Goal: Transaction & Acquisition: Obtain resource

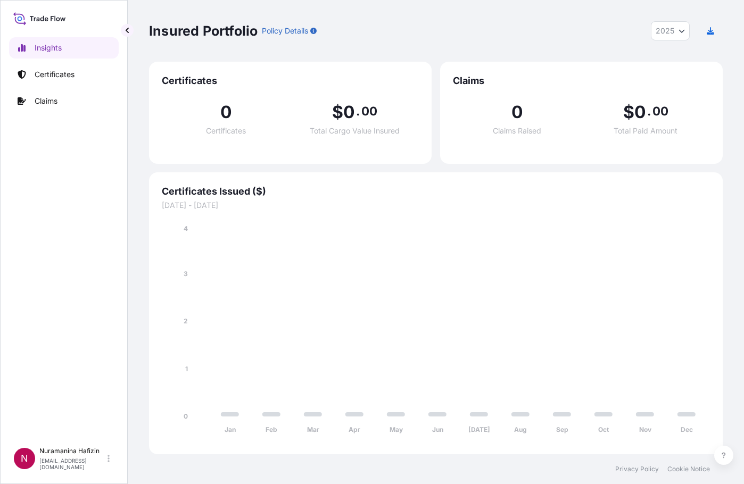
select select "2025"
click at [65, 71] on p "Certificates" at bounding box center [55, 74] width 40 height 11
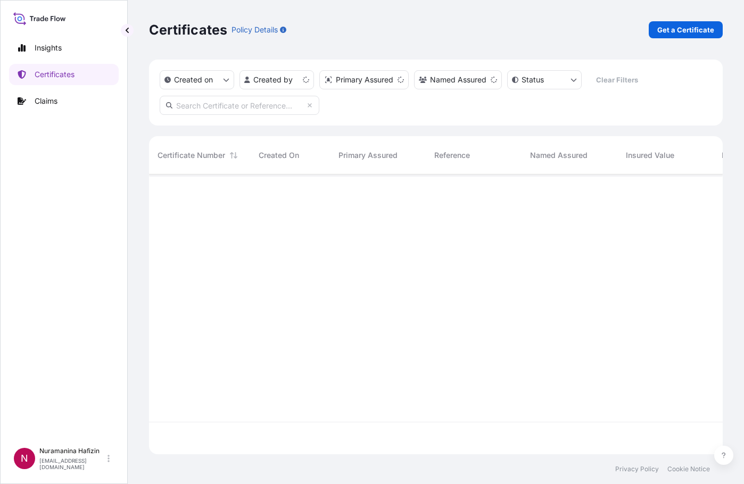
scroll to position [278, 565]
click at [669, 31] on p "Get a Certificate" at bounding box center [685, 29] width 57 height 11
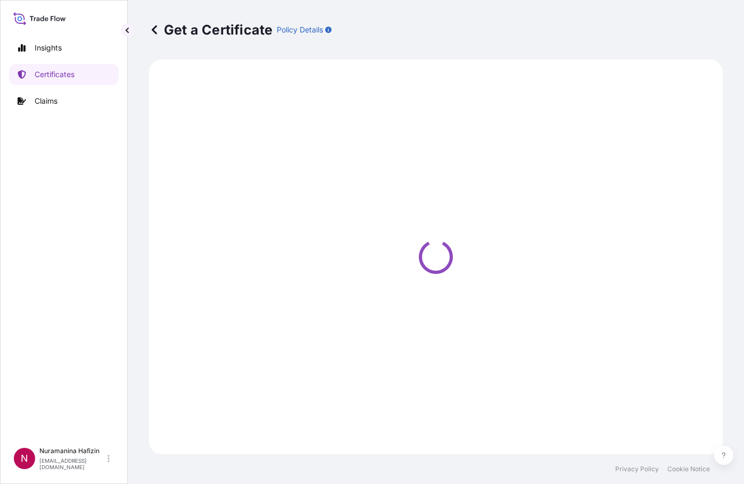
select select "Barge"
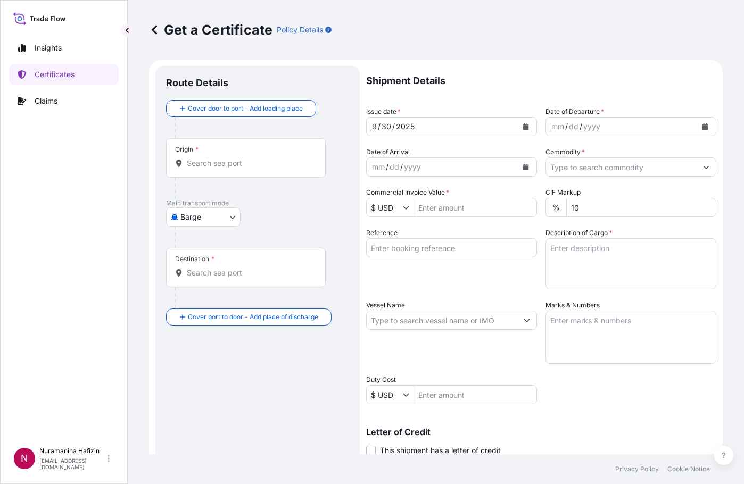
click at [291, 378] on div "Route Details Cover door to port - Add loading place Place of loading Road / [G…" at bounding box center [257, 334] width 183 height 515
click at [413, 321] on input "Vessel Name" at bounding box center [441, 320] width 151 height 19
click at [417, 244] on input "Reference" at bounding box center [451, 247] width 171 height 19
paste input "B000235302"
type input "B000235302"
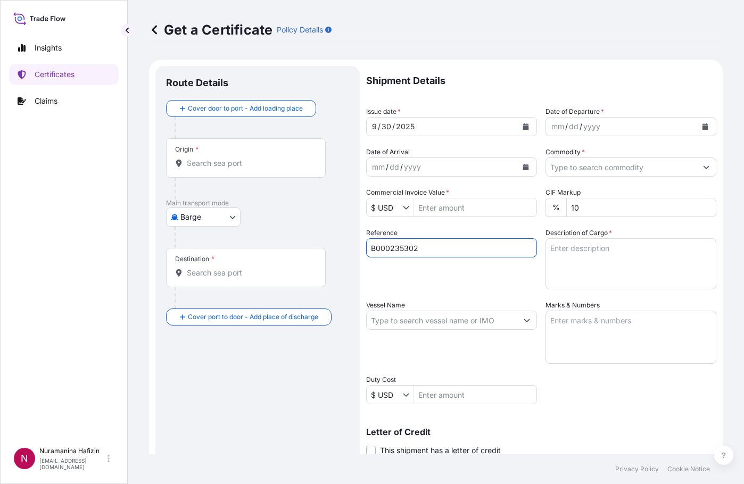
click at [311, 425] on div "Route Details Cover door to port - Add loading place Place of loading Road / [G…" at bounding box center [257, 334] width 183 height 515
click at [325, 413] on div "Route Details Cover door to port - Add loading place Place of loading Road / [G…" at bounding box center [257, 334] width 183 height 515
click at [700, 131] on button "Calendar" at bounding box center [704, 126] width 17 height 17
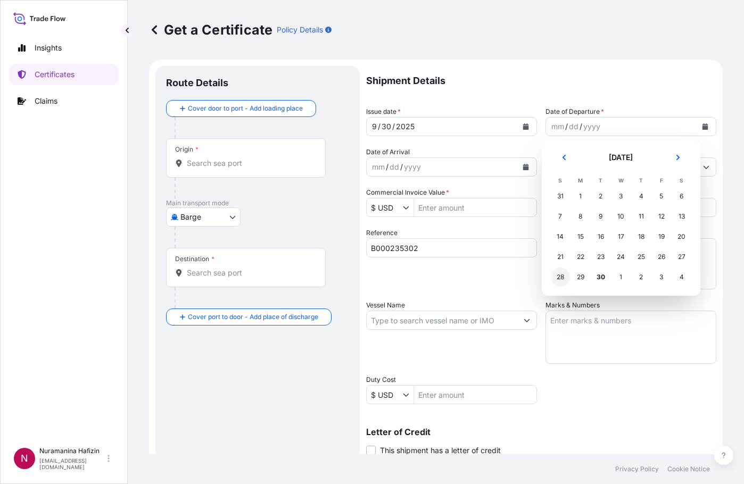
click at [563, 272] on div "28" at bounding box center [560, 277] width 19 height 19
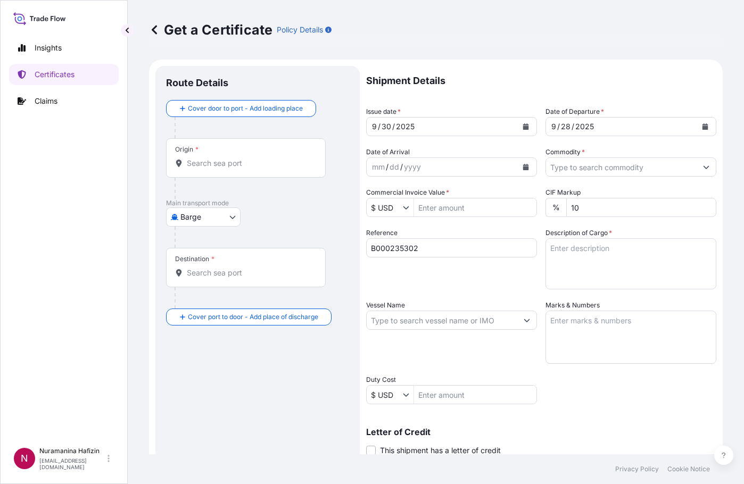
click at [272, 397] on div "Route Details Cover door to port - Add loading place Place of loading Road / [G…" at bounding box center [257, 334] width 183 height 515
click at [522, 160] on button "Calendar" at bounding box center [525, 167] width 17 height 17
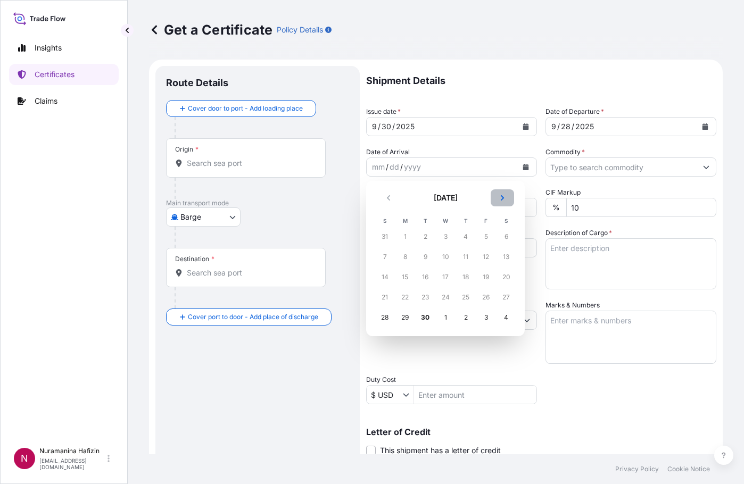
click at [504, 198] on icon "Next" at bounding box center [502, 198] width 6 height 6
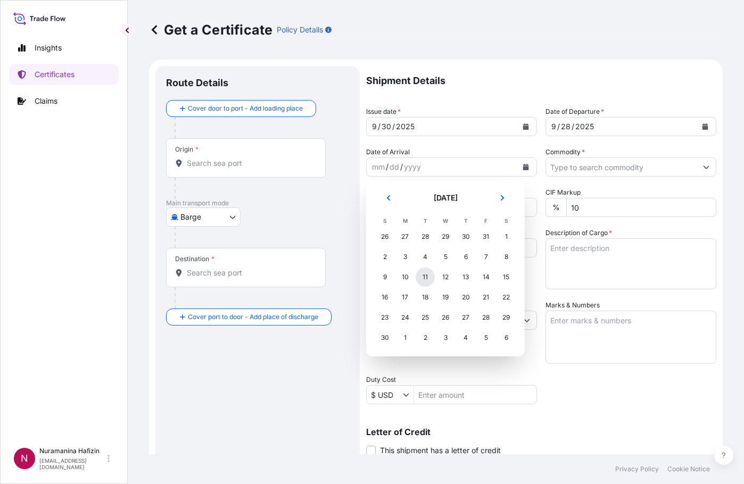
click at [424, 278] on div "11" at bounding box center [424, 277] width 19 height 19
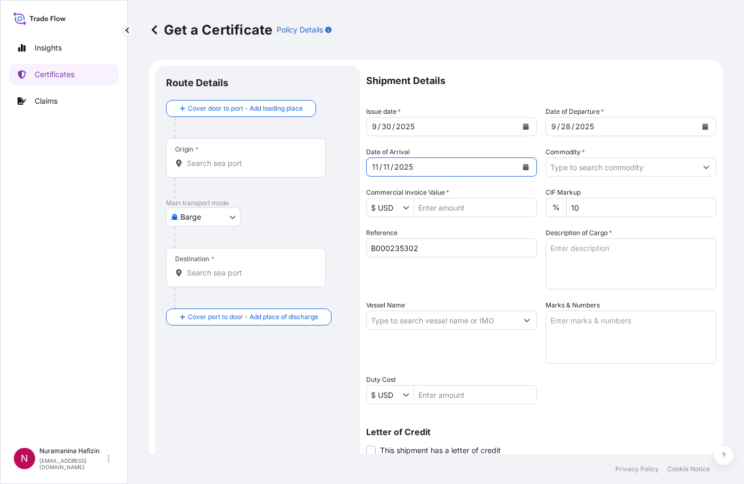
click at [644, 163] on input "Commodity *" at bounding box center [621, 166] width 151 height 19
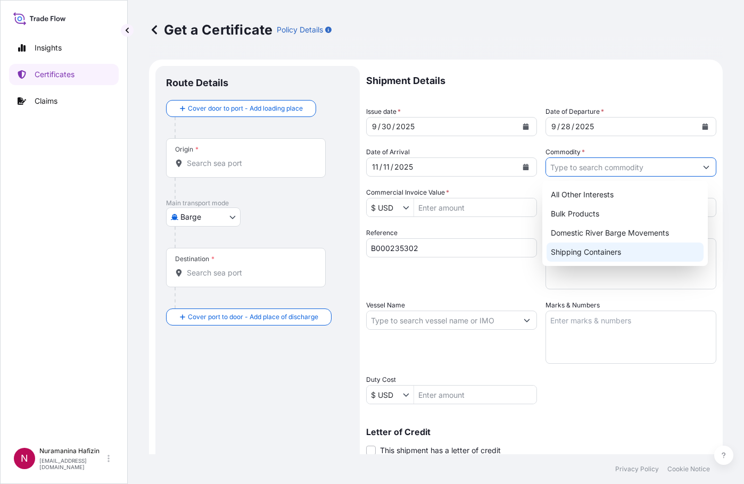
click at [581, 252] on div "Shipping Containers" at bounding box center [624, 252] width 157 height 19
type input "Shipping Containers"
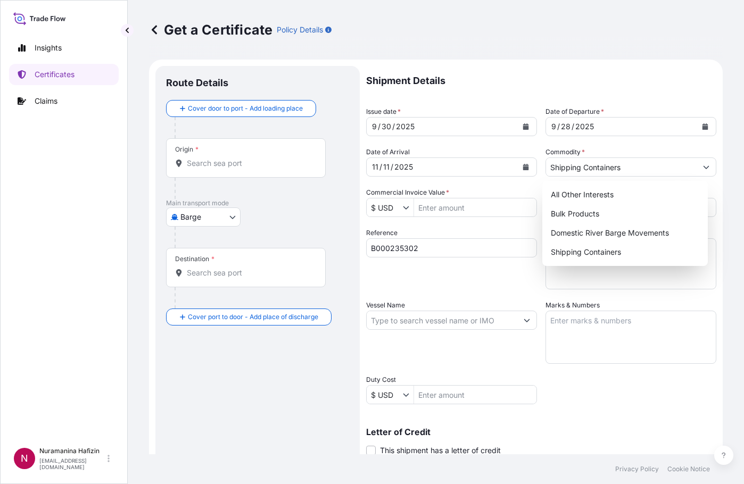
click at [340, 397] on div "Route Details Cover door to port - Add loading place Place of loading Road / [G…" at bounding box center [257, 334] width 183 height 515
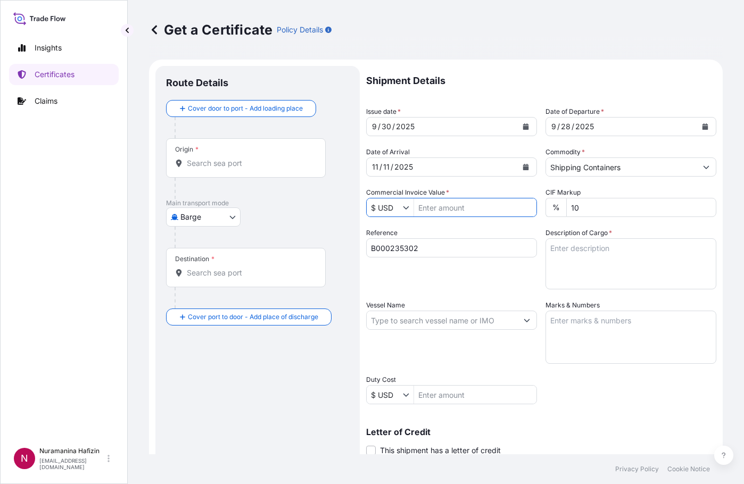
click at [491, 211] on input "Commercial Invoice Value *" at bounding box center [475, 207] width 122 height 19
paste input "36,900.00"
click at [412, 211] on button "Show suggestions" at bounding box center [408, 207] width 11 height 11
type input "36,900"
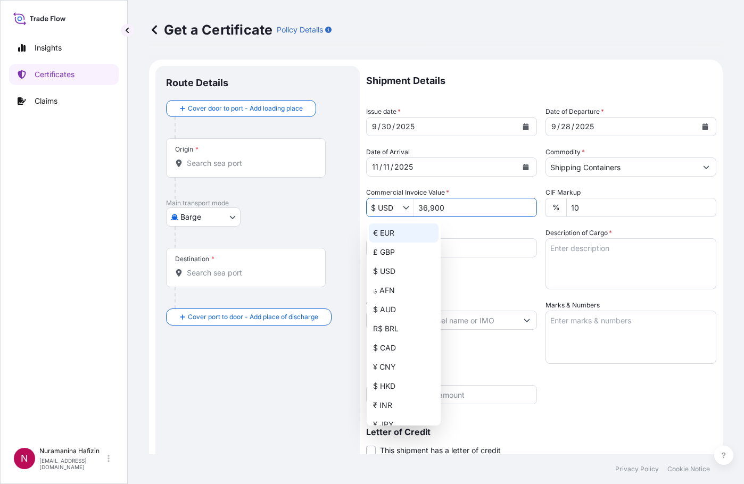
click at [399, 232] on div "€ EUR" at bounding box center [404, 232] width 70 height 19
type input "€ EUR"
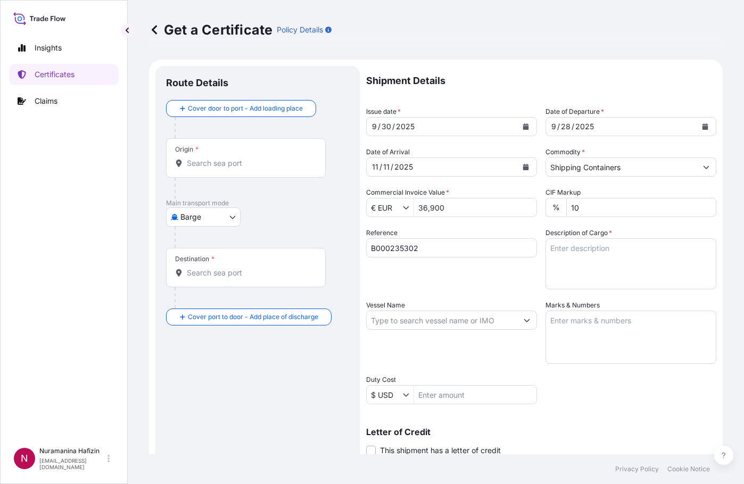
drag, startPoint x: 330, startPoint y: 370, endPoint x: 339, endPoint y: 370, distance: 9.0
click at [330, 370] on div "Route Details Cover door to port - Add loading place Place of loading Road / [G…" at bounding box center [257, 334] width 183 height 515
click at [300, 404] on div "Route Details Cover door to port - Add loading place Place of loading Road / [G…" at bounding box center [257, 334] width 183 height 515
click at [414, 321] on input "Vessel Name" at bounding box center [441, 320] width 151 height 19
paste input "MSC [PERSON_NAME]"
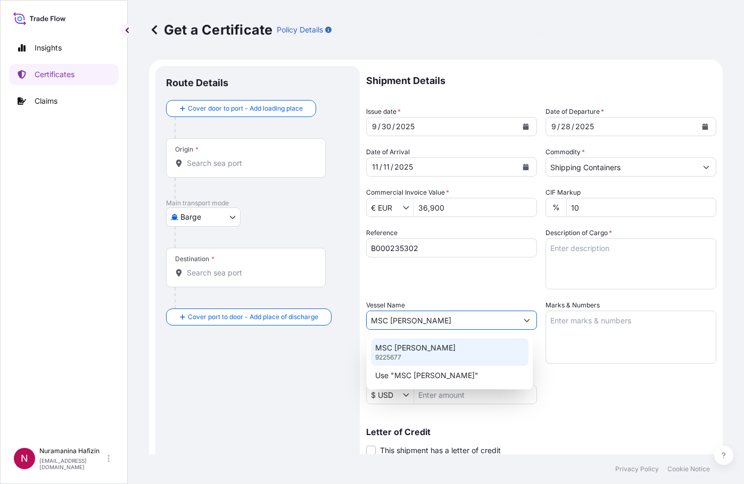
click at [412, 347] on p "MSC [PERSON_NAME]" at bounding box center [415, 348] width 80 height 11
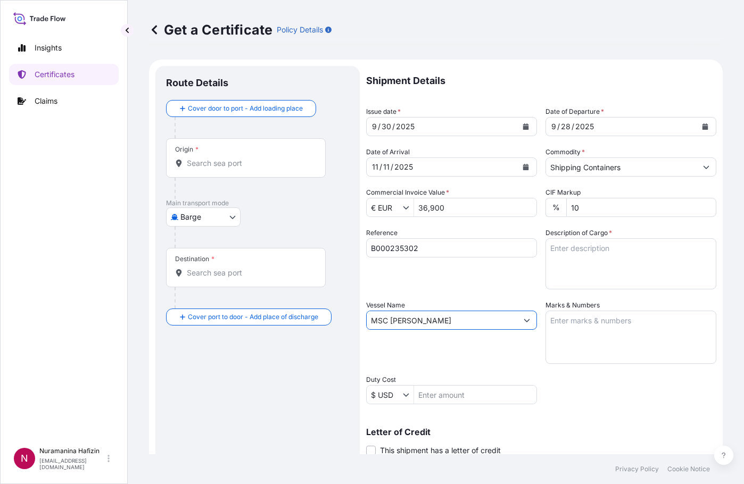
type input "MSC [PERSON_NAME]"
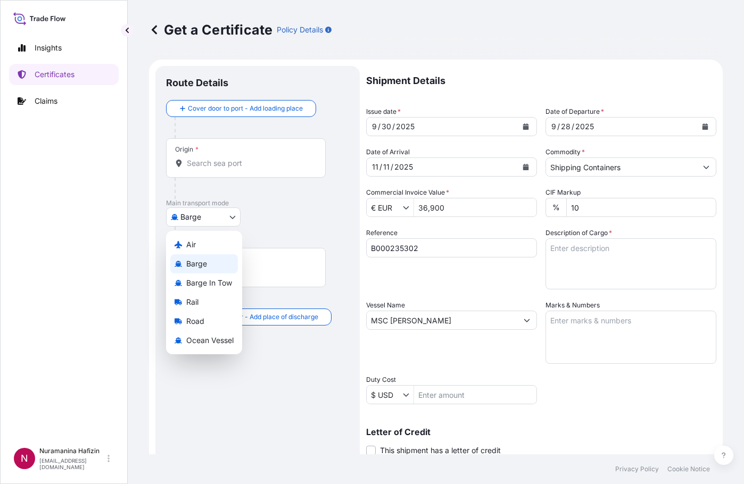
click at [237, 222] on body "0 options available. 2 options available. Insights Certificates Claims N Nurama…" at bounding box center [372, 242] width 744 height 484
click at [203, 339] on span "Ocean Vessel" at bounding box center [209, 340] width 47 height 11
select select "Ocean Vessel"
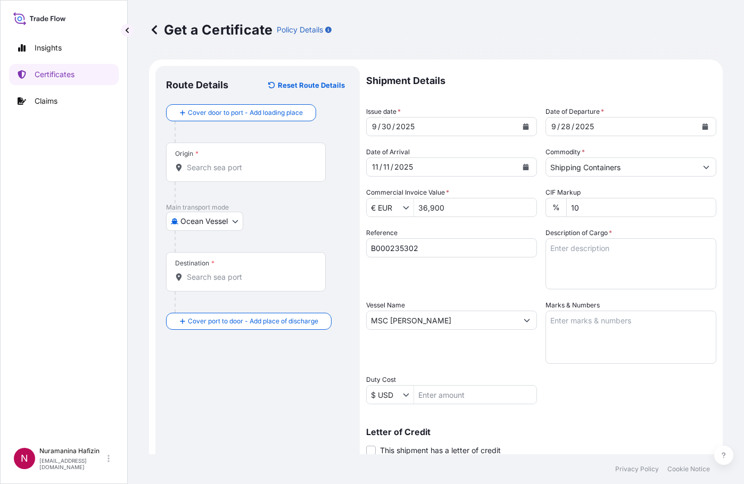
click at [234, 169] on input "Origin *" at bounding box center [250, 167] width 126 height 11
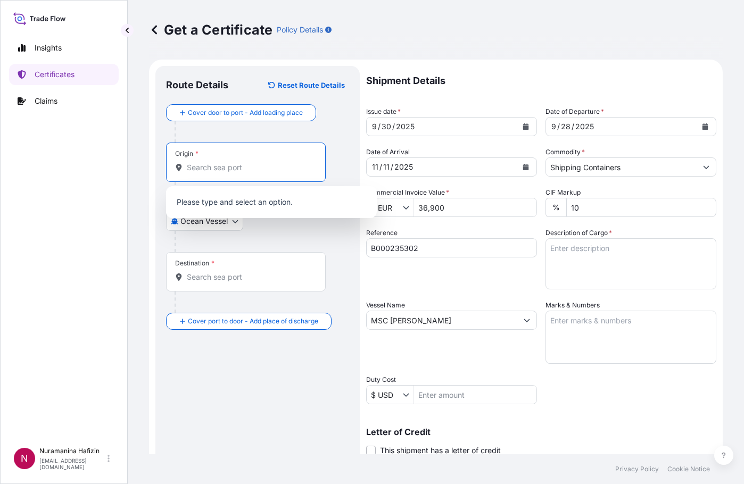
paste input "MEERHOUT"
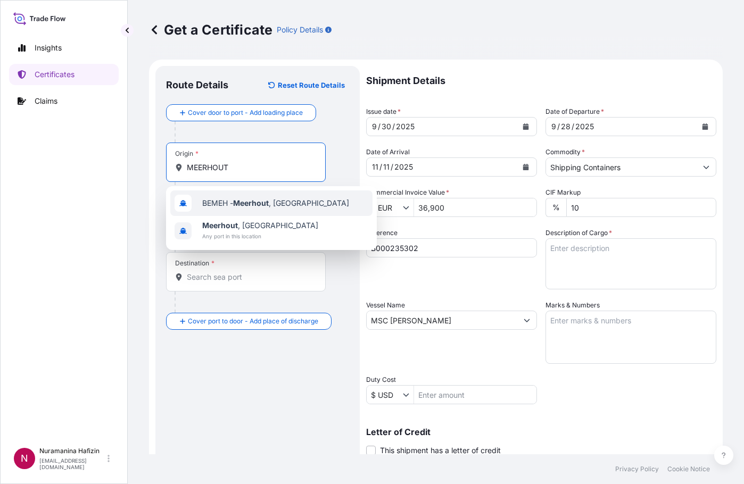
click at [235, 199] on span "BEMEH - [GEOGRAPHIC_DATA] , [GEOGRAPHIC_DATA]" at bounding box center [275, 203] width 147 height 11
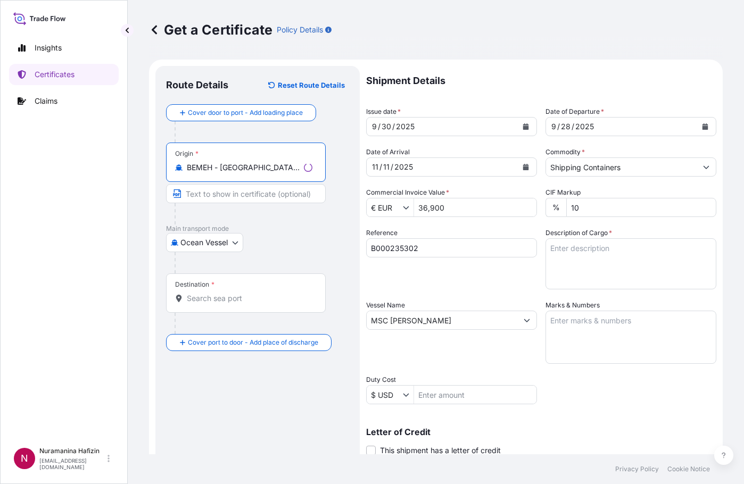
type input "BEMEH - [GEOGRAPHIC_DATA], [GEOGRAPHIC_DATA]"
click at [227, 295] on input "Destination *" at bounding box center [250, 298] width 126 height 11
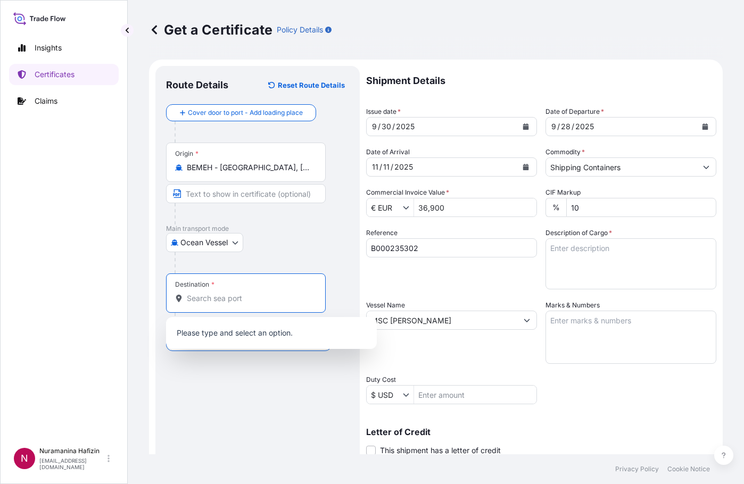
paste input "MUNDRA"
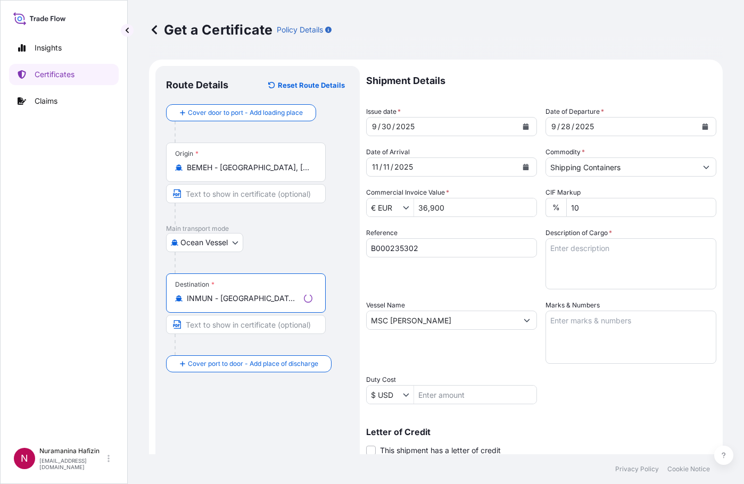
type input "INMUN - [GEOGRAPHIC_DATA], [GEOGRAPHIC_DATA]"
click at [335, 406] on div "Route Details Reset Route Details Cover door to port - Add loading place Place …" at bounding box center [257, 334] width 183 height 515
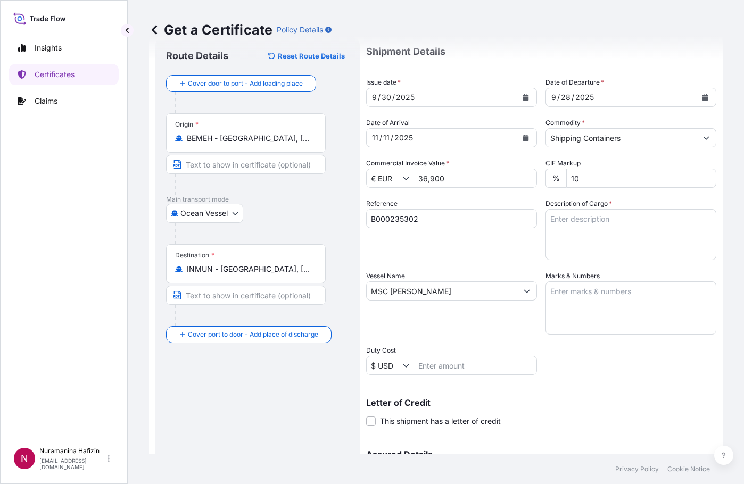
scroll to position [53, 0]
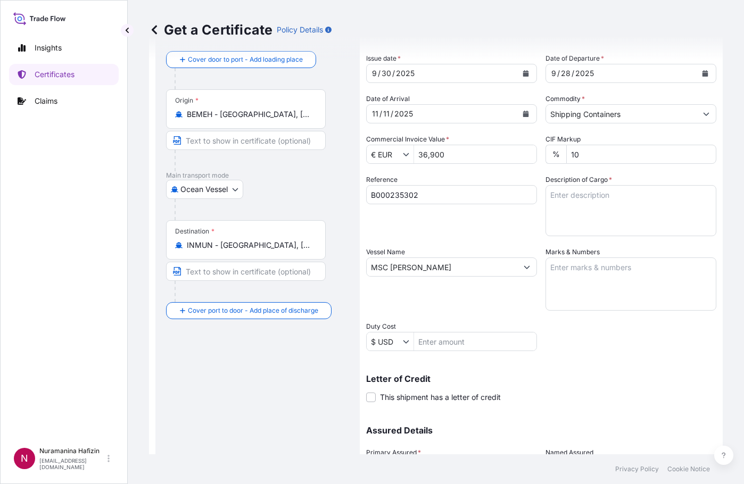
click at [573, 197] on textarea "Description of Cargo *" at bounding box center [630, 210] width 171 height 51
paste textarea "BAG LOADED ONTO 9 PALLETS LOADED INTO 1 40' CONTAINER(S) ESTANE(R) 58887 NAT 05…"
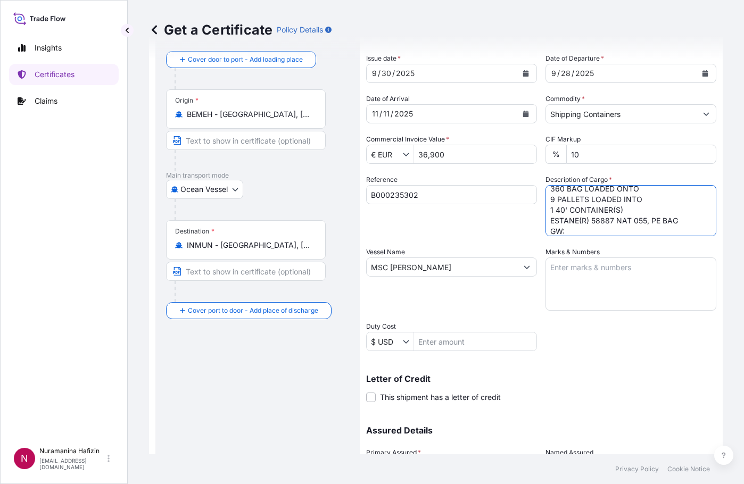
scroll to position [17, 0]
click at [573, 221] on textarea "360 BAG LOADED ONTO 9 PALLETS LOADED INTO 1 40' CONTAINER(S) ESTANE(R) 58887 NA…" at bounding box center [630, 210] width 171 height 51
paste textarea "9,288.0000"
click at [578, 233] on textarea "360 BAG LOADED ONTO 9 PALLETS LOADED INTO 1 40' CONTAINER(S) ESTANE(R) 58887 NA…" at bounding box center [630, 210] width 171 height 51
paste textarea "9,000.0000"
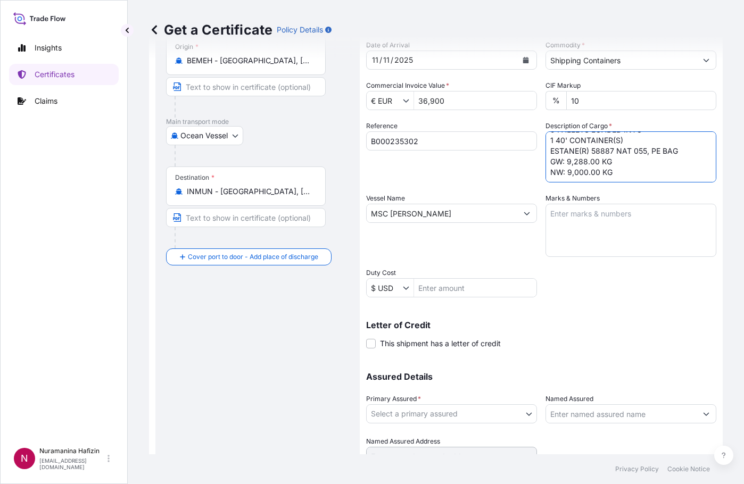
scroll to position [155, 0]
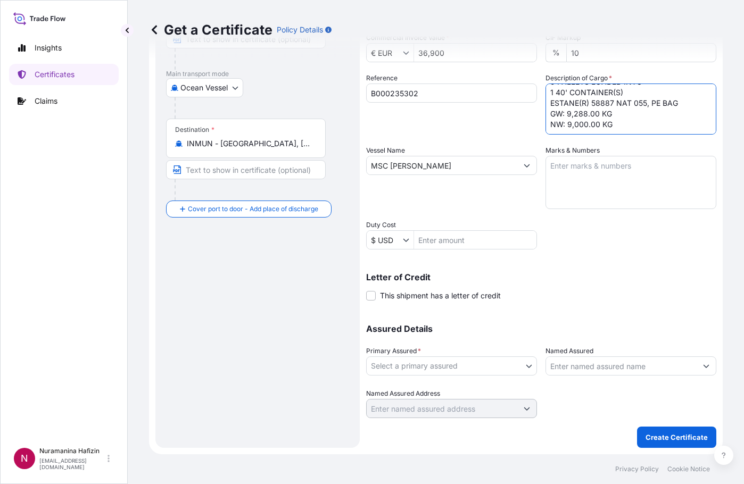
type textarea "360 BAG LOADED ONTO 9 PALLETS LOADED INTO 1 40' CONTAINER(S) ESTANE(R) 58887 NA…"
click at [552, 368] on input "Named Assured" at bounding box center [621, 365] width 151 height 19
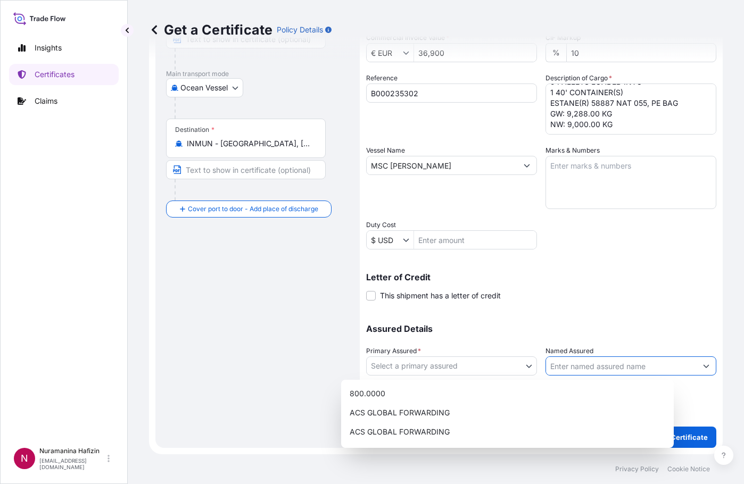
paste input "HGS ([GEOGRAPHIC_DATA]) LIMITED"
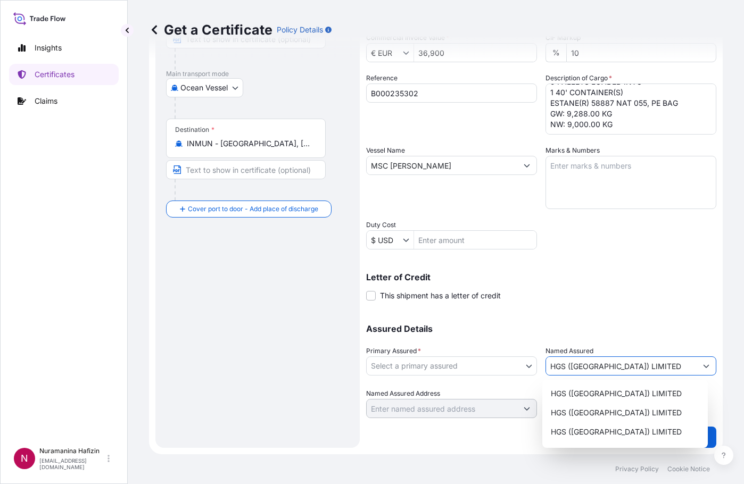
type input "HGS ([GEOGRAPHIC_DATA]) LIMITED"
click at [640, 346] on div "Named Assured HGS ([GEOGRAPHIC_DATA]) LIMITED" at bounding box center [630, 361] width 171 height 30
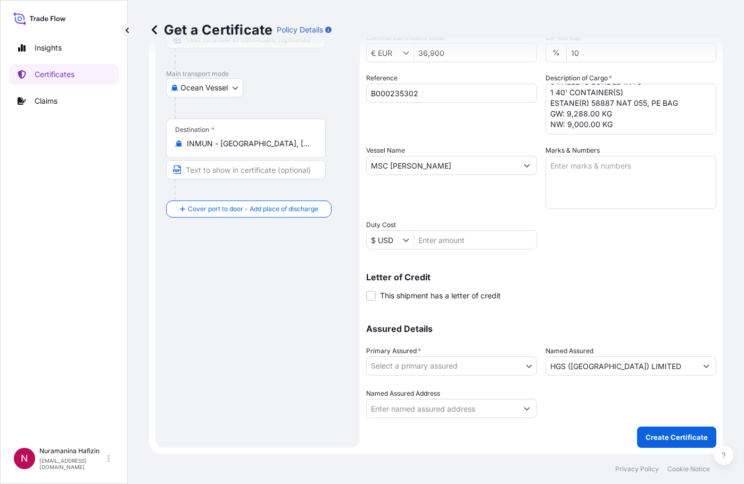
click at [517, 362] on body "15 options available. 0 options available. 5 options available. Insights Certif…" at bounding box center [372, 242] width 744 height 484
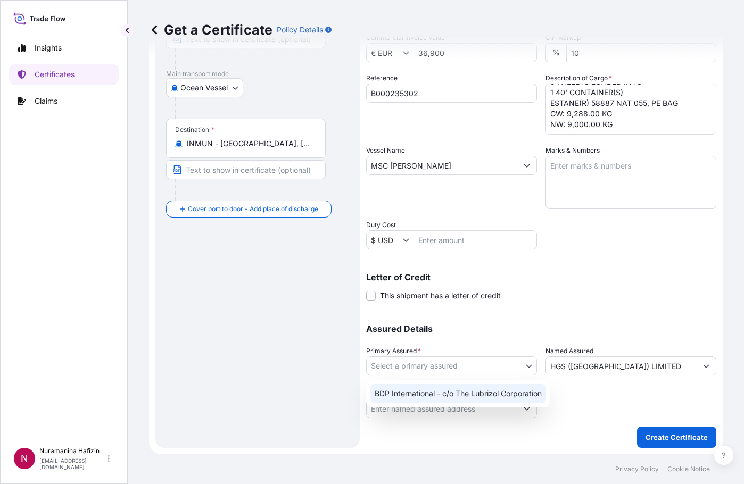
click at [481, 397] on div "BDP International - c/o The Lubrizol Corporation" at bounding box center [458, 393] width 176 height 19
select select "31972"
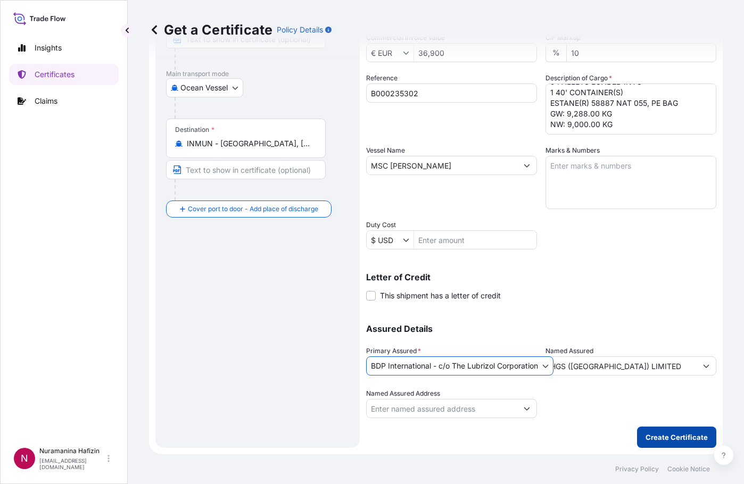
click at [653, 434] on p "Create Certificate" at bounding box center [676, 437] width 62 height 11
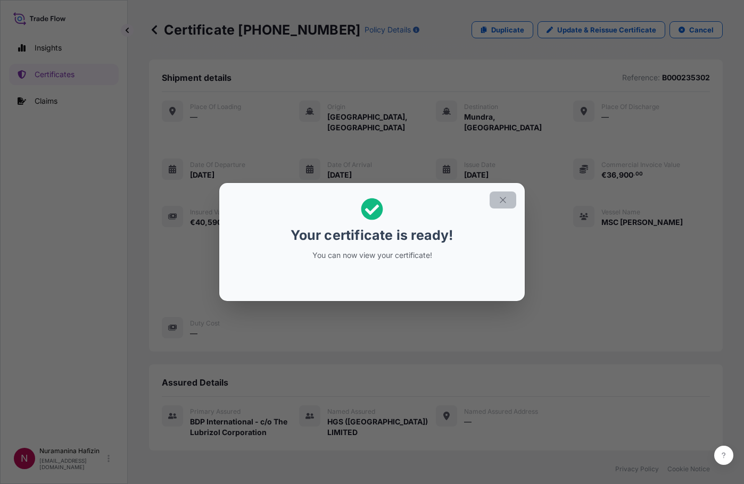
click at [507, 201] on icon "button" at bounding box center [503, 200] width 10 height 10
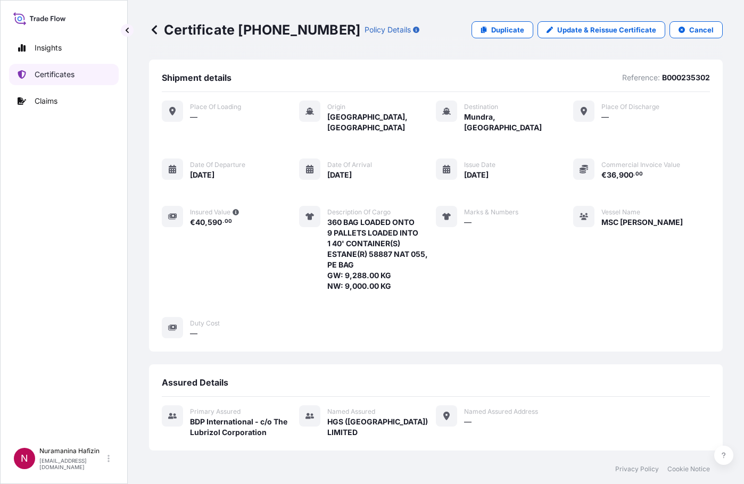
click at [47, 80] on link "Certificates" at bounding box center [64, 74] width 110 height 21
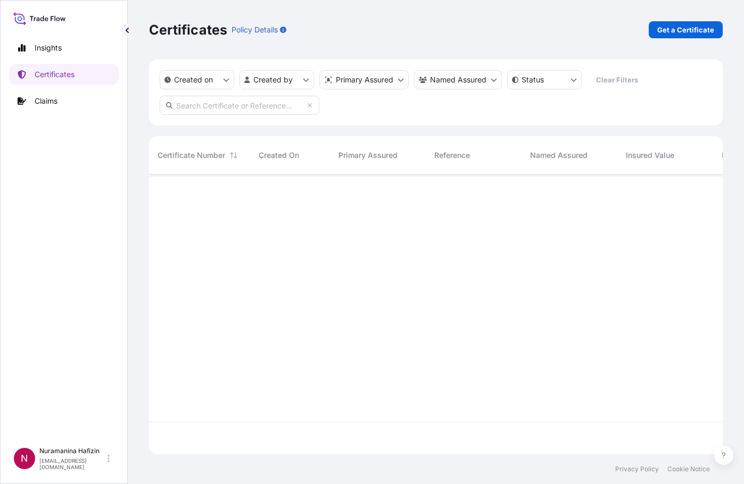
scroll to position [278, 565]
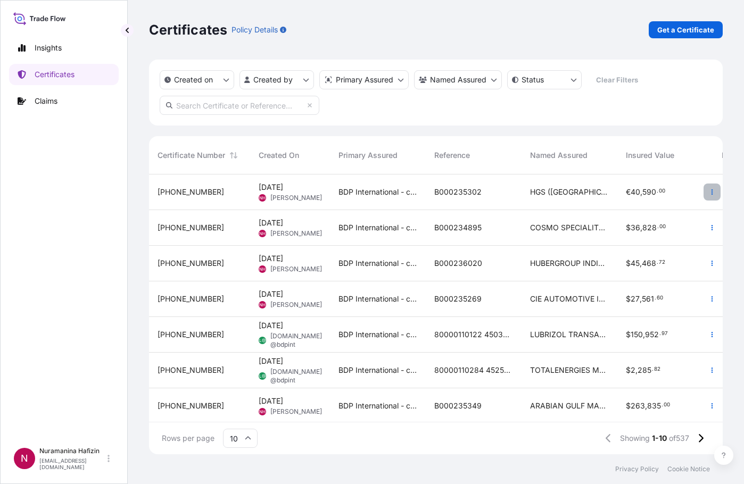
click at [704, 195] on button "button" at bounding box center [711, 192] width 17 height 17
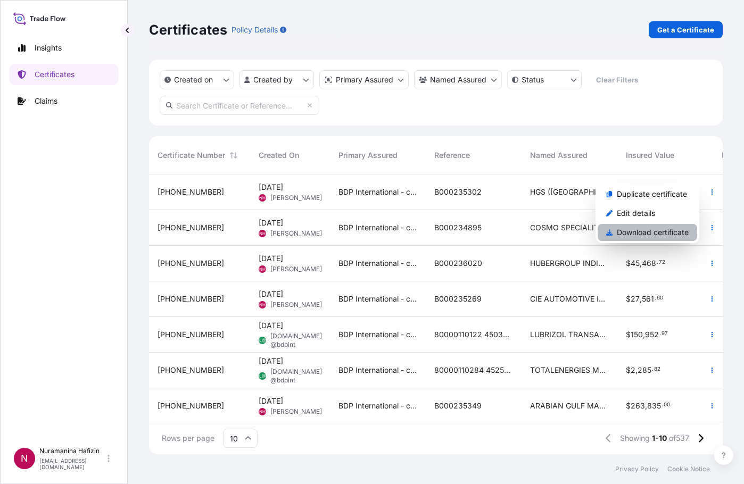
click at [654, 228] on p "Download certificate" at bounding box center [652, 232] width 72 height 11
